Goal: Task Accomplishment & Management: Use online tool/utility

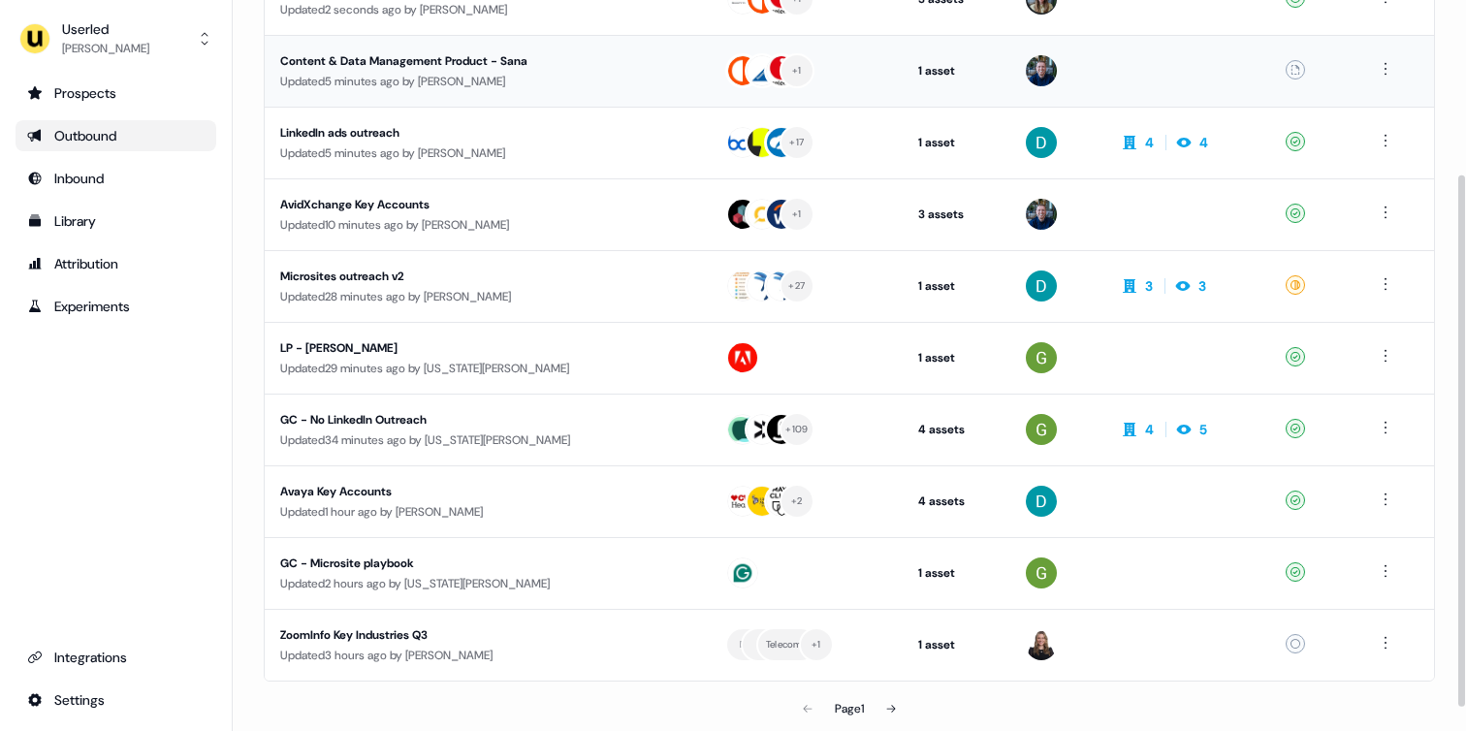
scroll to position [239, 0]
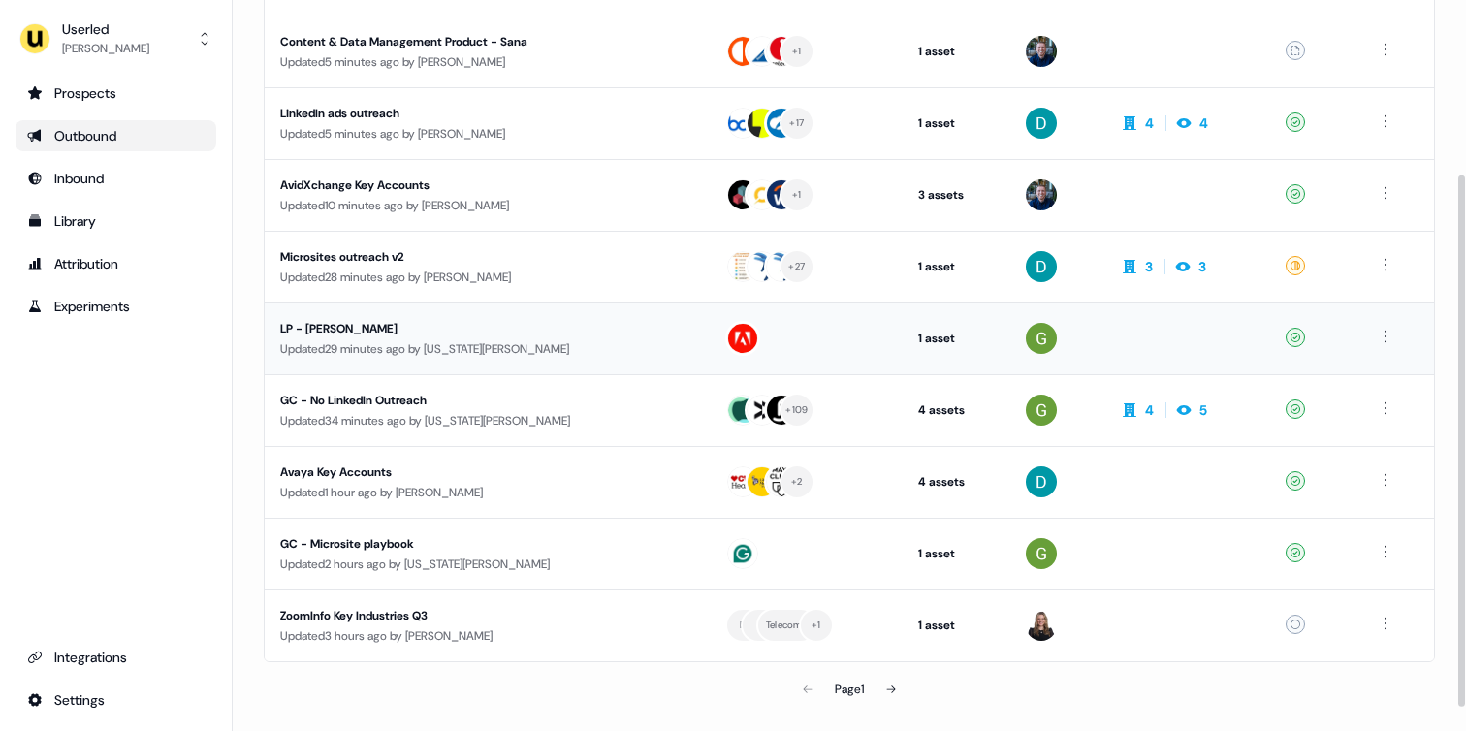
click at [398, 350] on div "Updated 29 minutes ago by [US_STATE][PERSON_NAME]" at bounding box center [487, 348] width 414 height 19
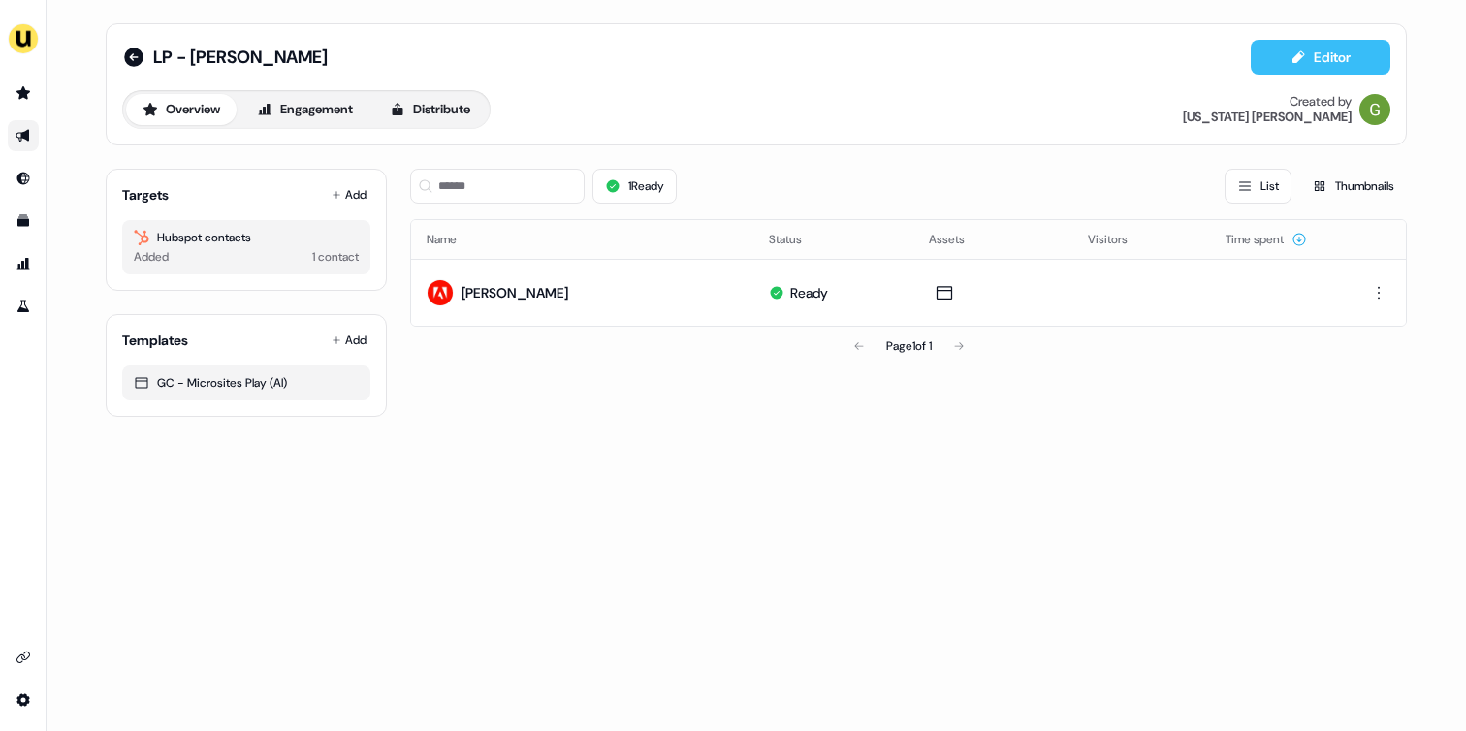
click at [1311, 67] on button "Editor" at bounding box center [1321, 57] width 140 height 35
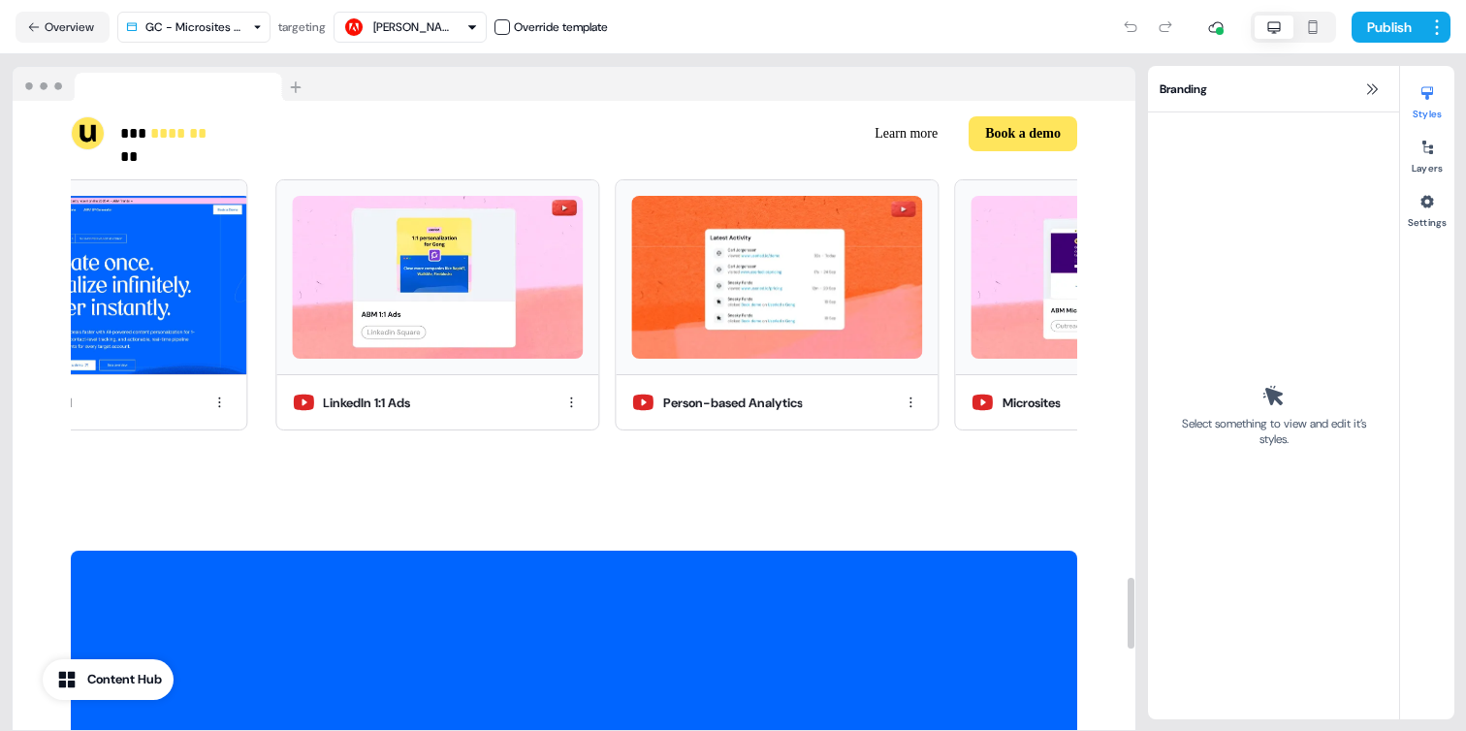
scroll to position [4197, 0]
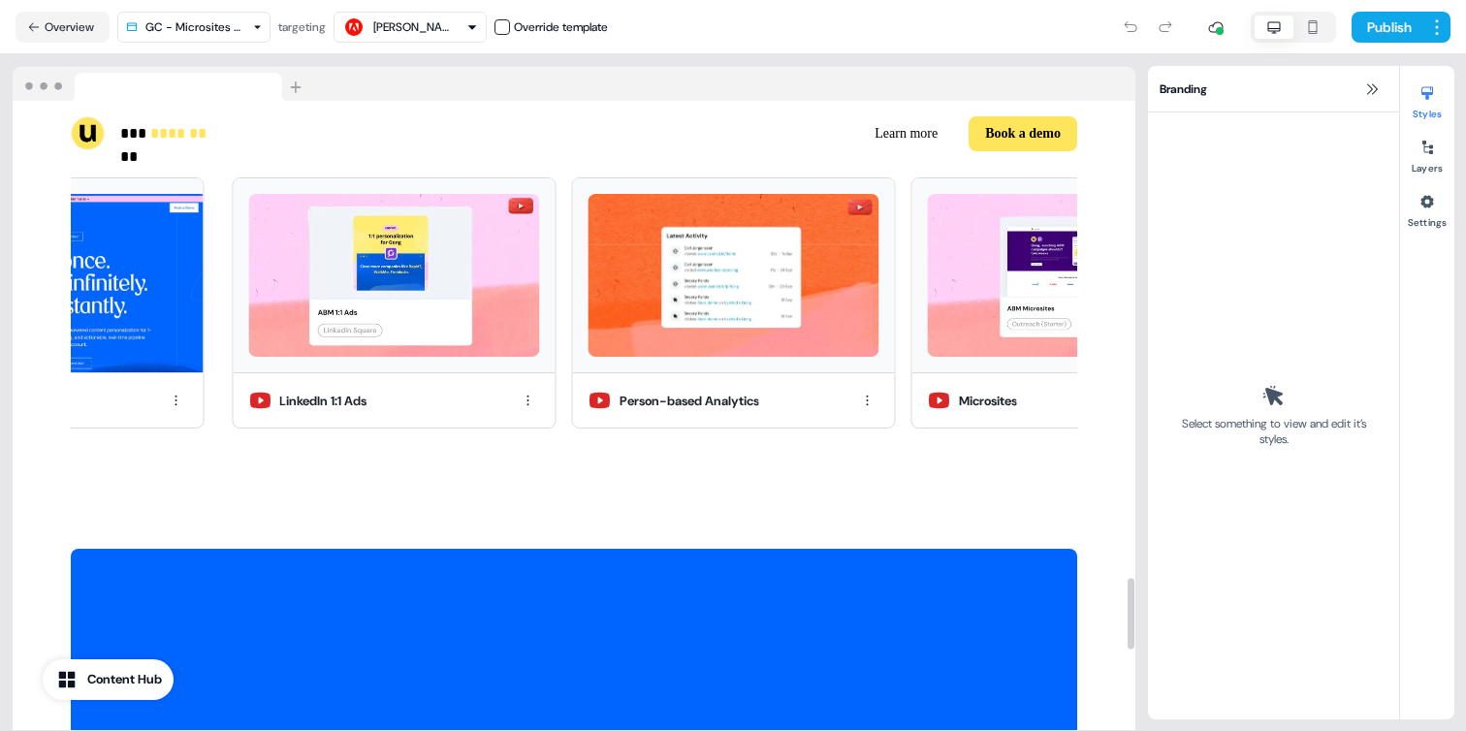
click at [98, 675] on div "Content Hub" at bounding box center [124, 679] width 75 height 19
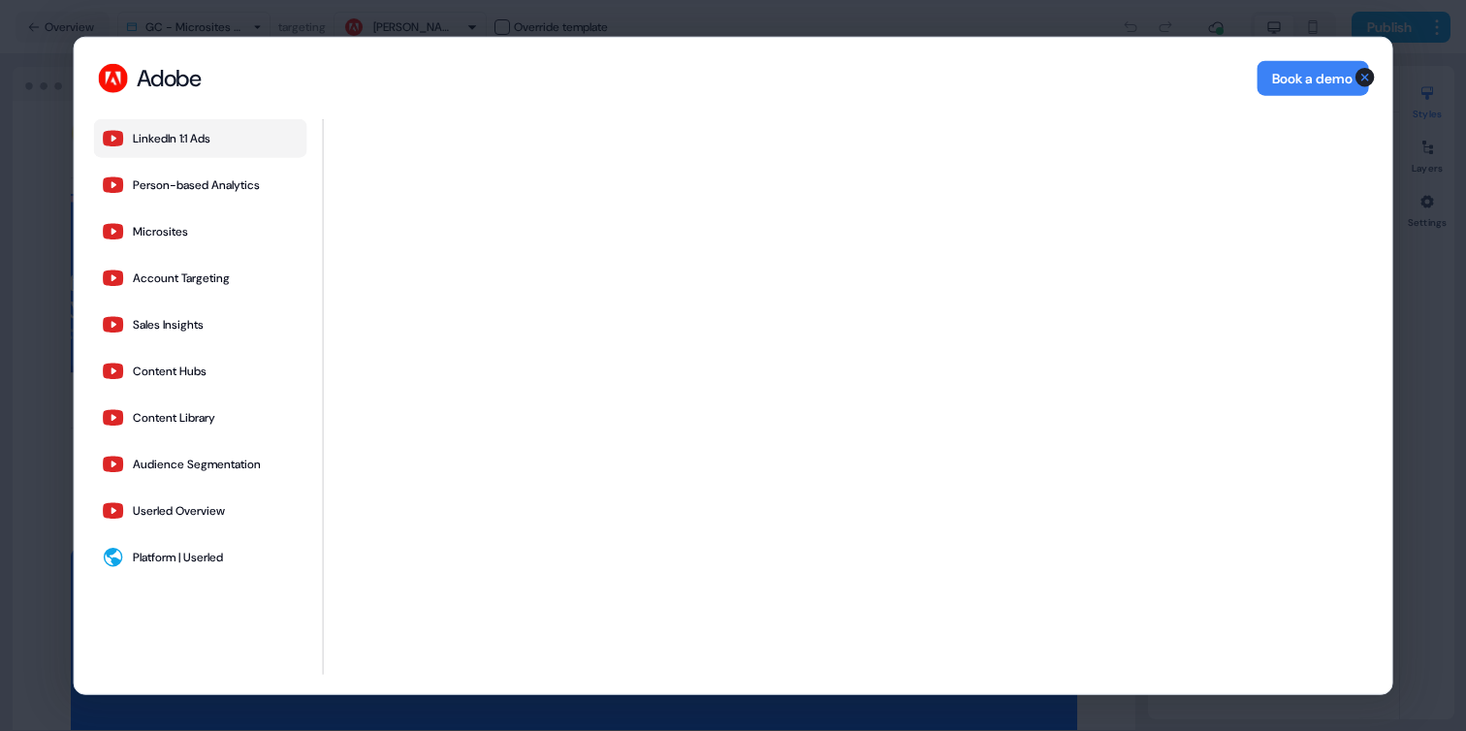
click at [37, 215] on div "Adobe Adobe Book a demo LinkedIn 1:1 Ads Person-based Analytics Microsites Acco…" at bounding box center [733, 365] width 1466 height 731
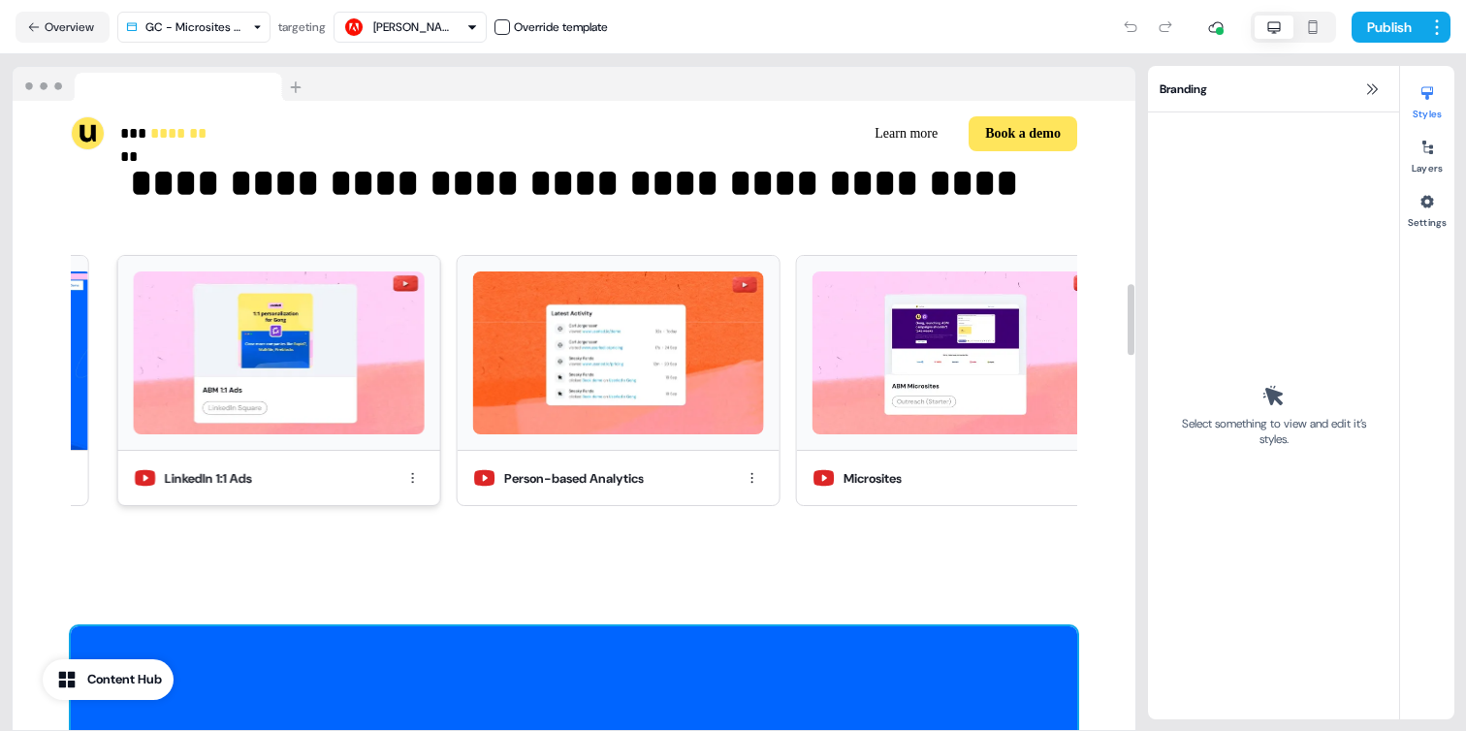
scroll to position [0, 0]
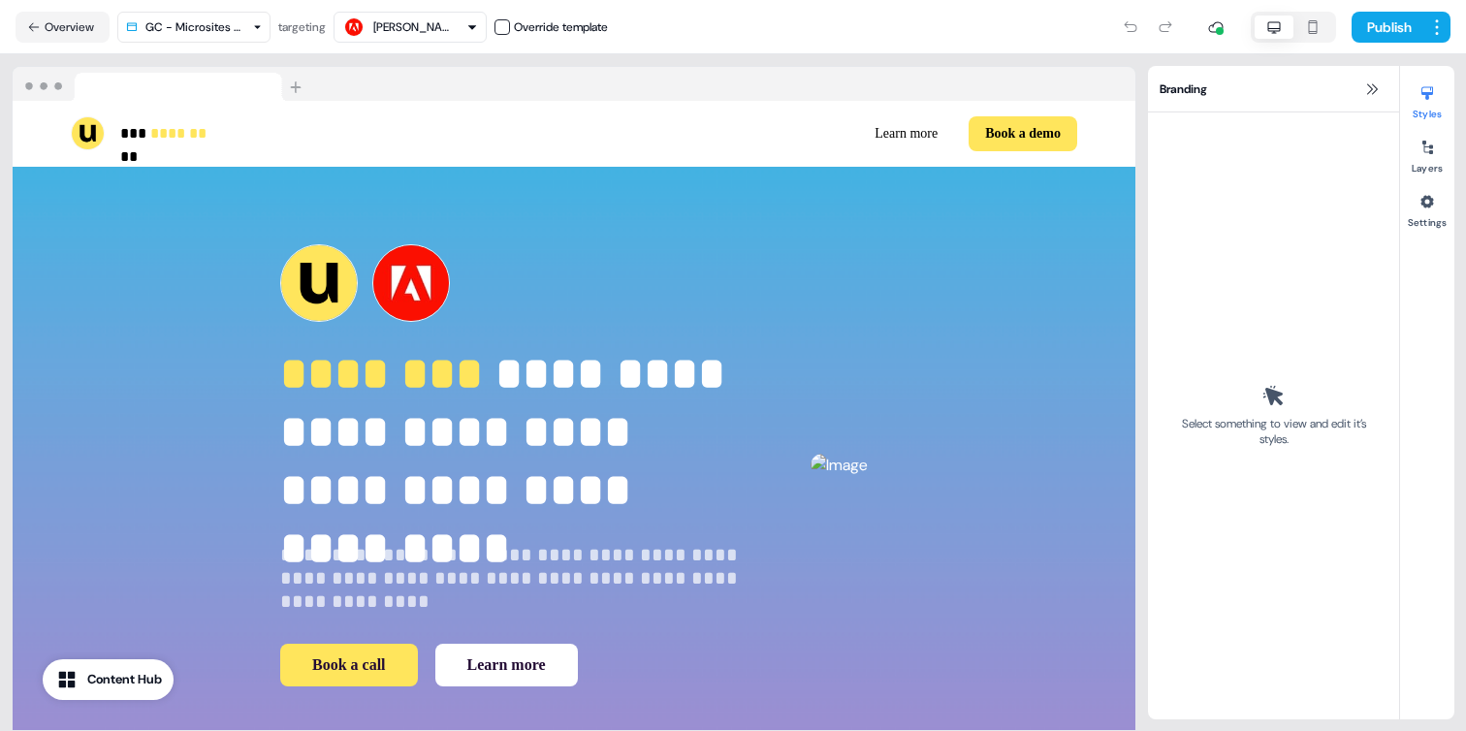
click at [1313, 28] on icon "button" at bounding box center [1312, 27] width 23 height 16
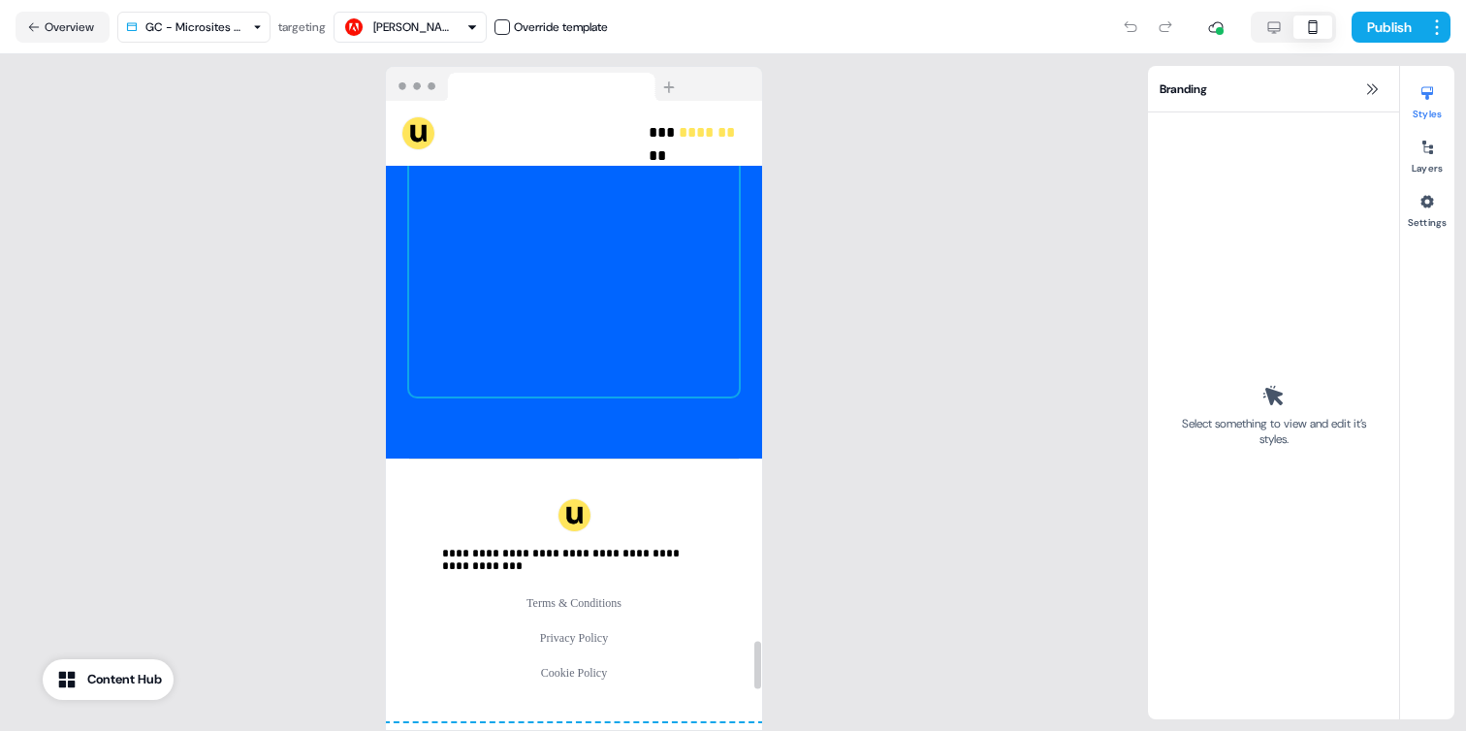
scroll to position [7638, 0]
click at [1262, 25] on icon "button" at bounding box center [1273, 27] width 23 height 16
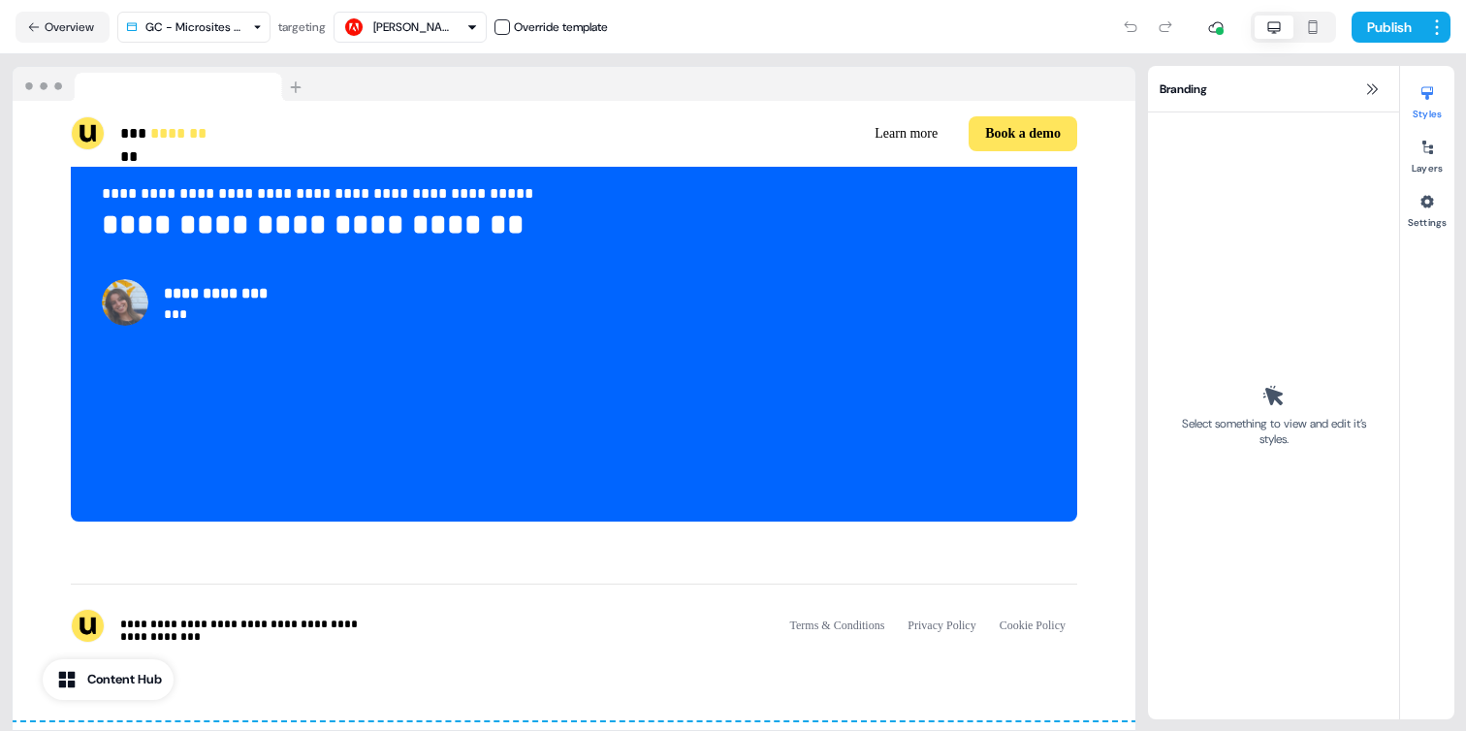
scroll to position [4902, 0]
click at [64, 15] on button "Overview" at bounding box center [63, 27] width 94 height 31
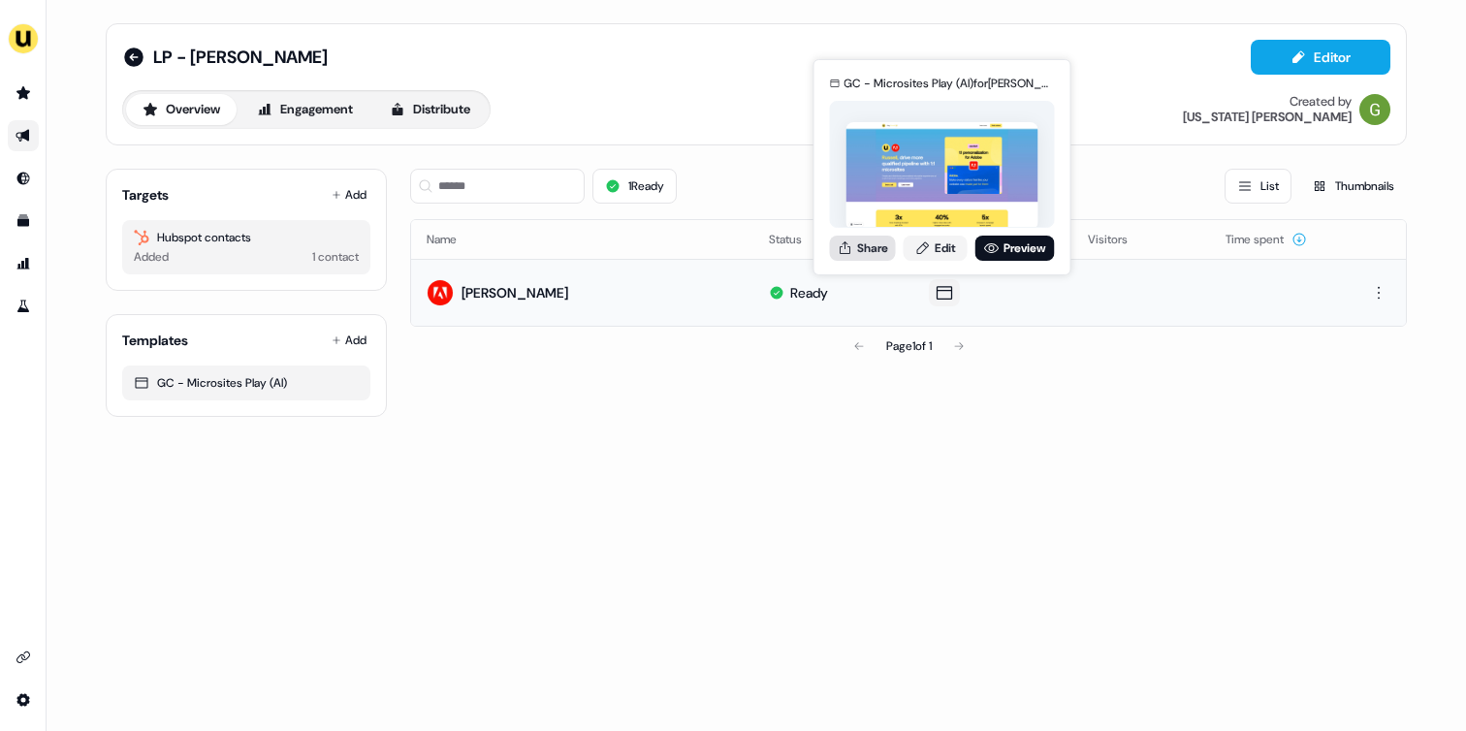
click at [855, 243] on button "Share" at bounding box center [863, 248] width 66 height 25
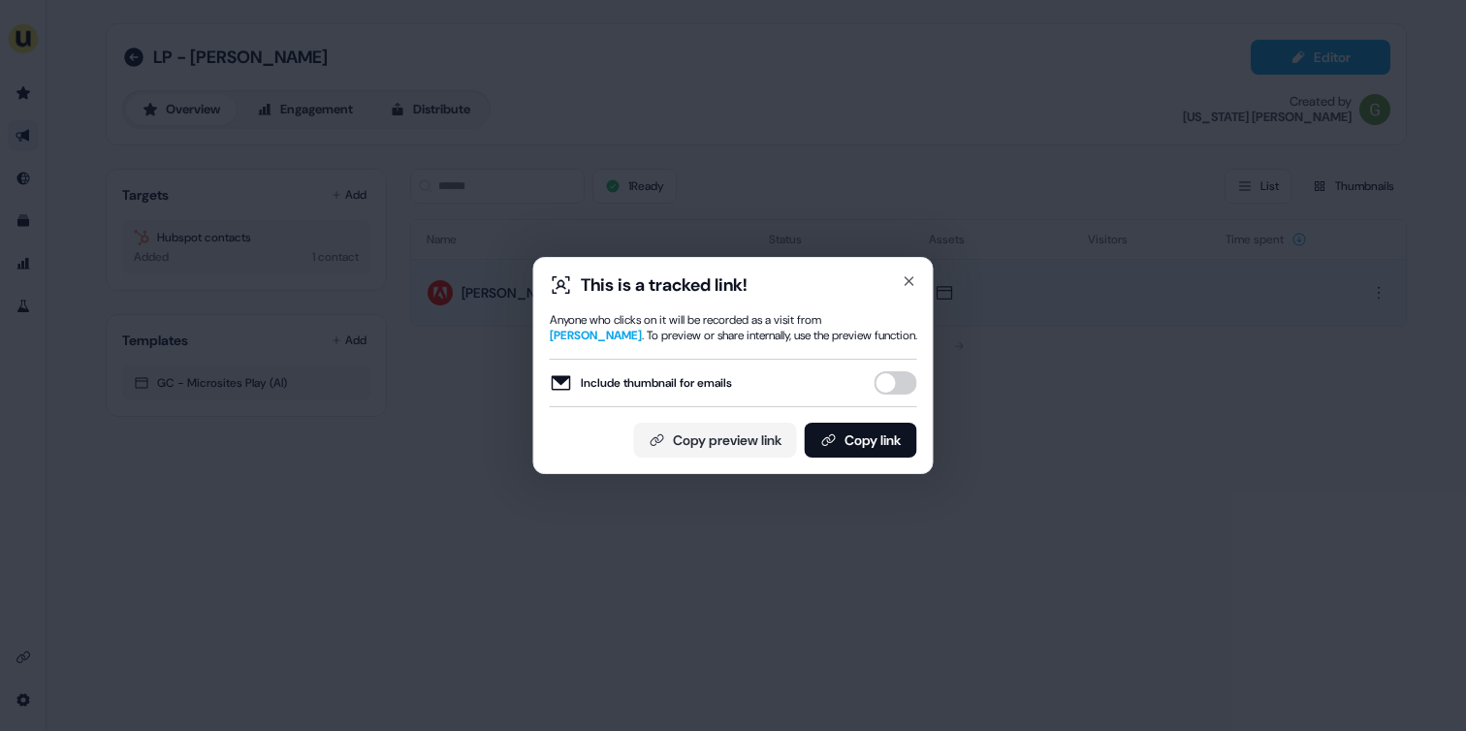
click at [888, 383] on button "Include thumbnail for emails" at bounding box center [895, 382] width 43 height 23
click at [896, 384] on button "Include thumbnail for emails" at bounding box center [895, 382] width 43 height 23
click at [856, 438] on button "Copy link" at bounding box center [861, 440] width 112 height 35
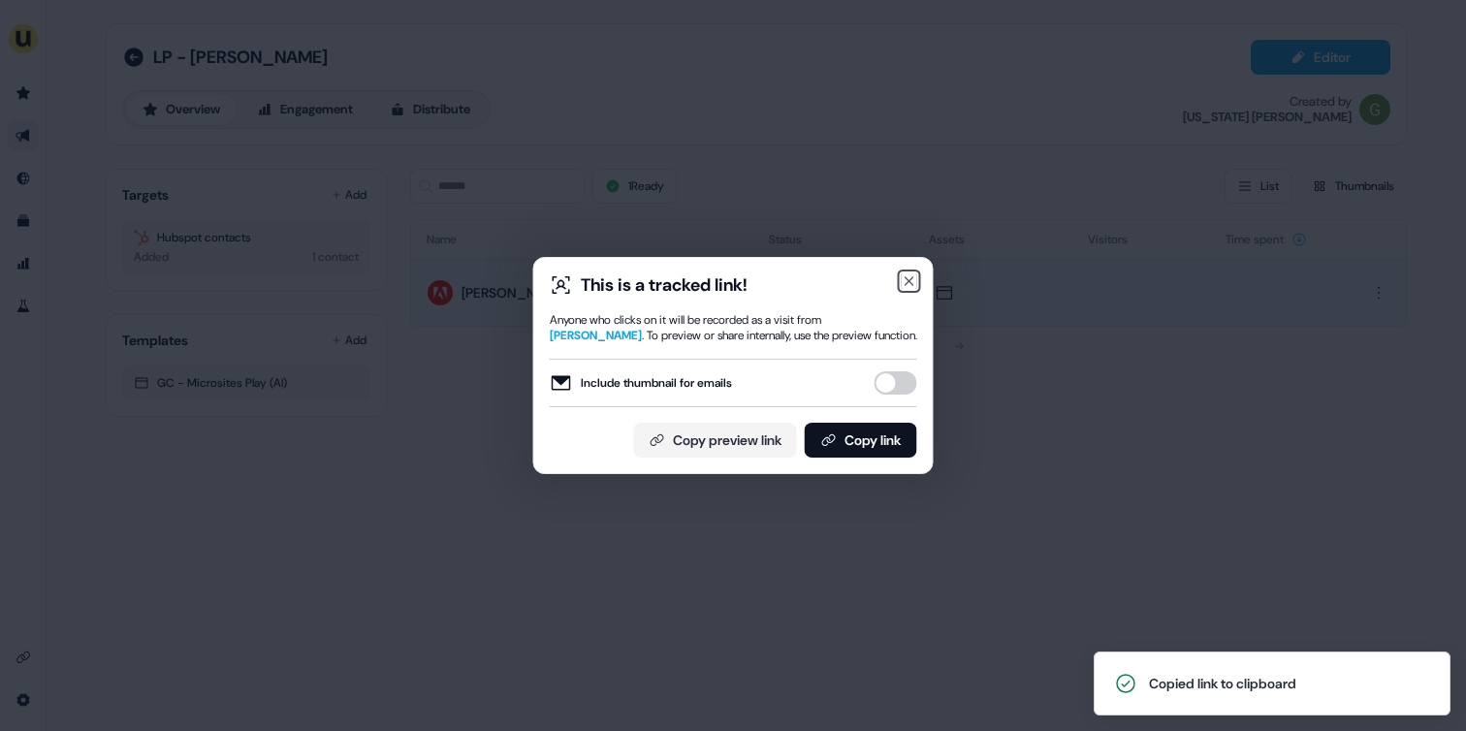
click at [910, 281] on icon "button" at bounding box center [910, 281] width 16 height 16
